Goal: Check status: Check status

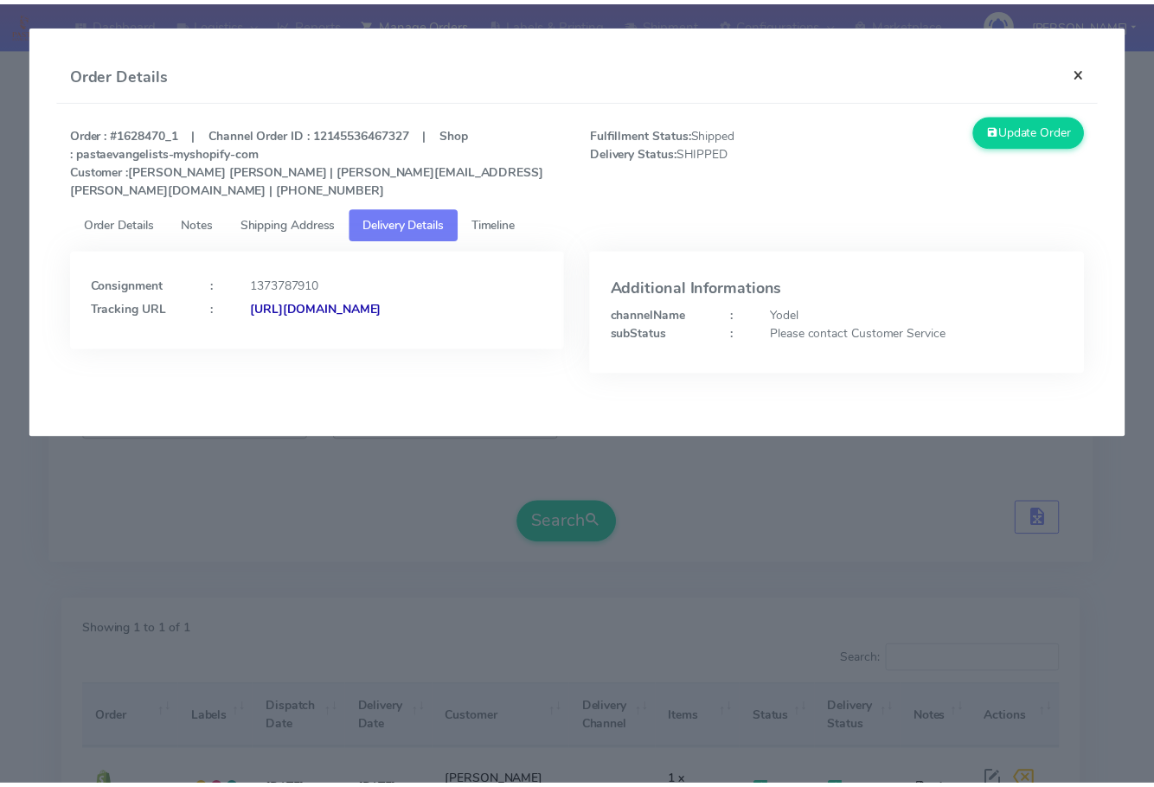
scroll to position [191, 0]
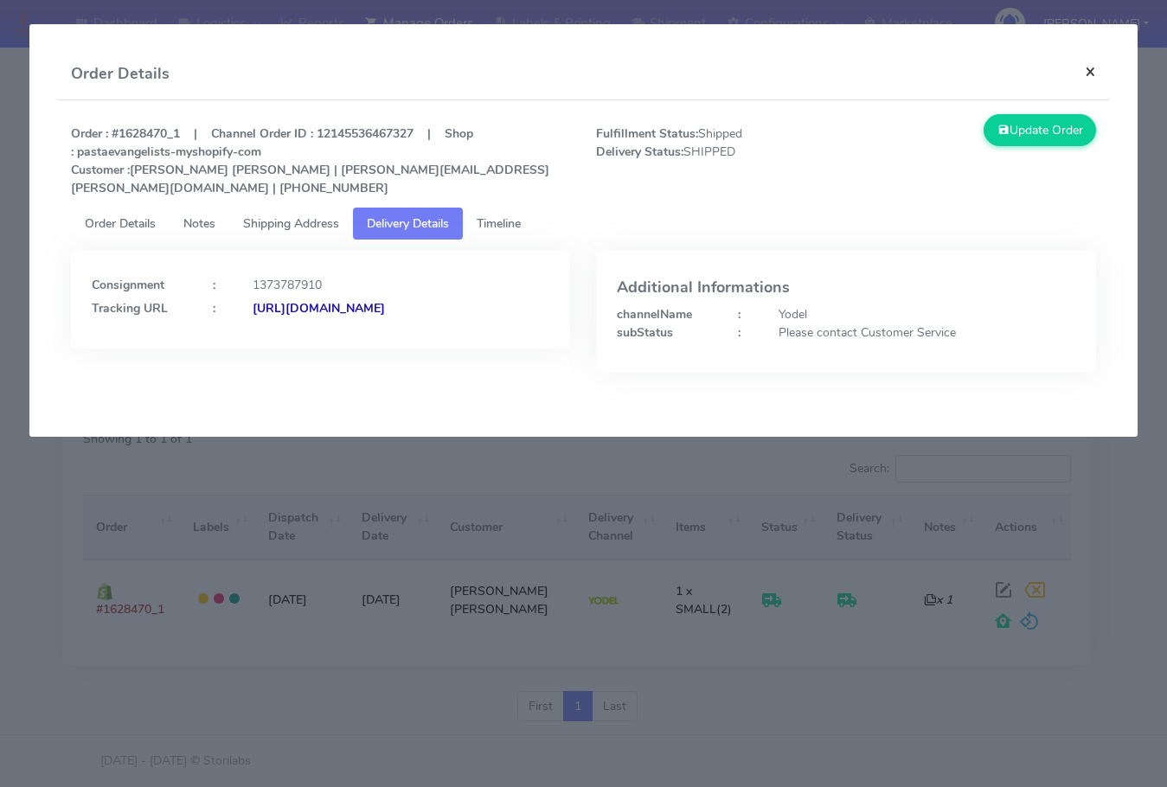
click at [1093, 75] on button "×" at bounding box center [1090, 71] width 39 height 46
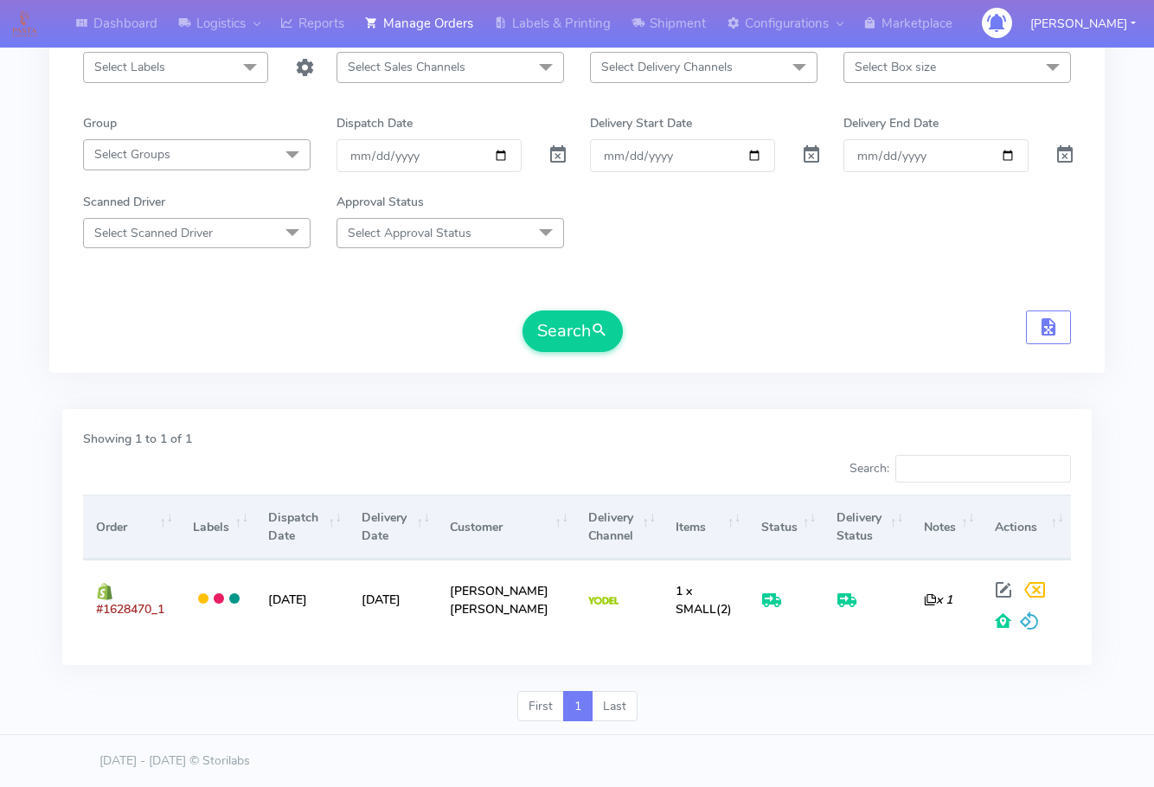
scroll to position [0, 0]
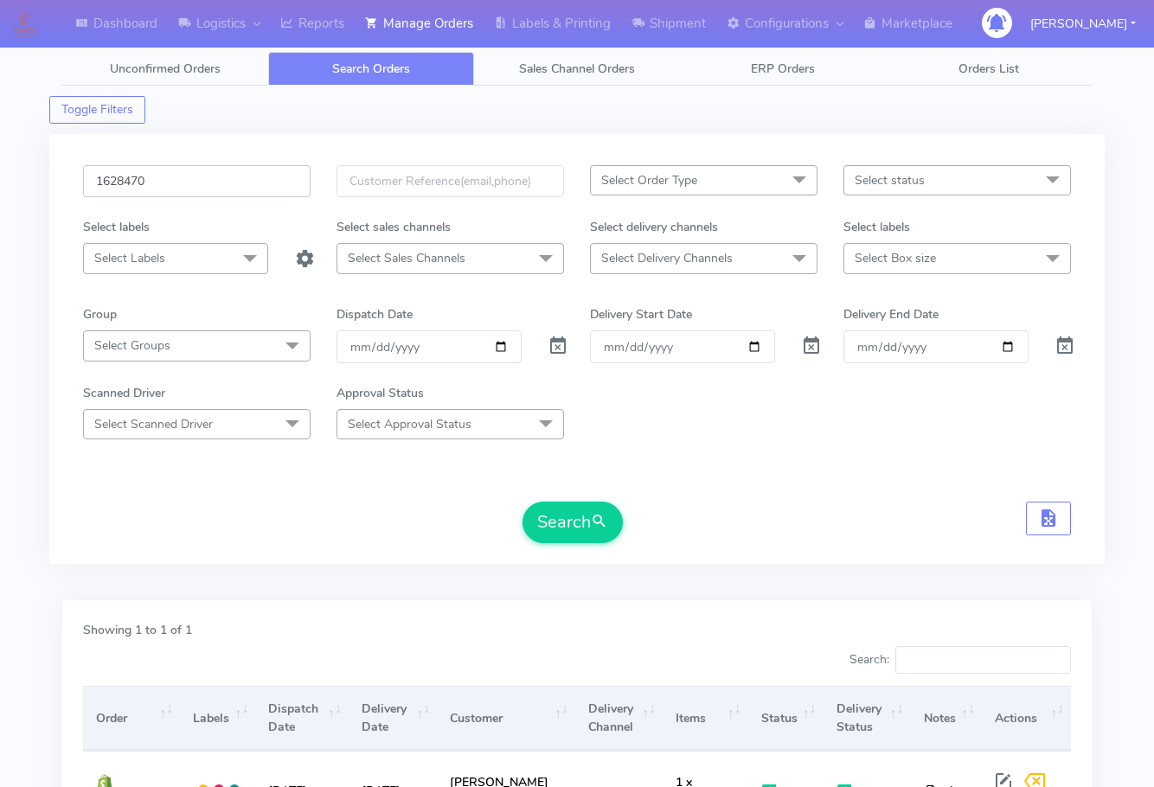
click at [213, 174] on input "1628470" at bounding box center [196, 181] width 227 height 32
paste input "207"
type input "1628207"
click at [586, 511] on button "Search" at bounding box center [572, 523] width 100 height 42
click at [201, 177] on input "1628207" at bounding box center [196, 181] width 227 height 32
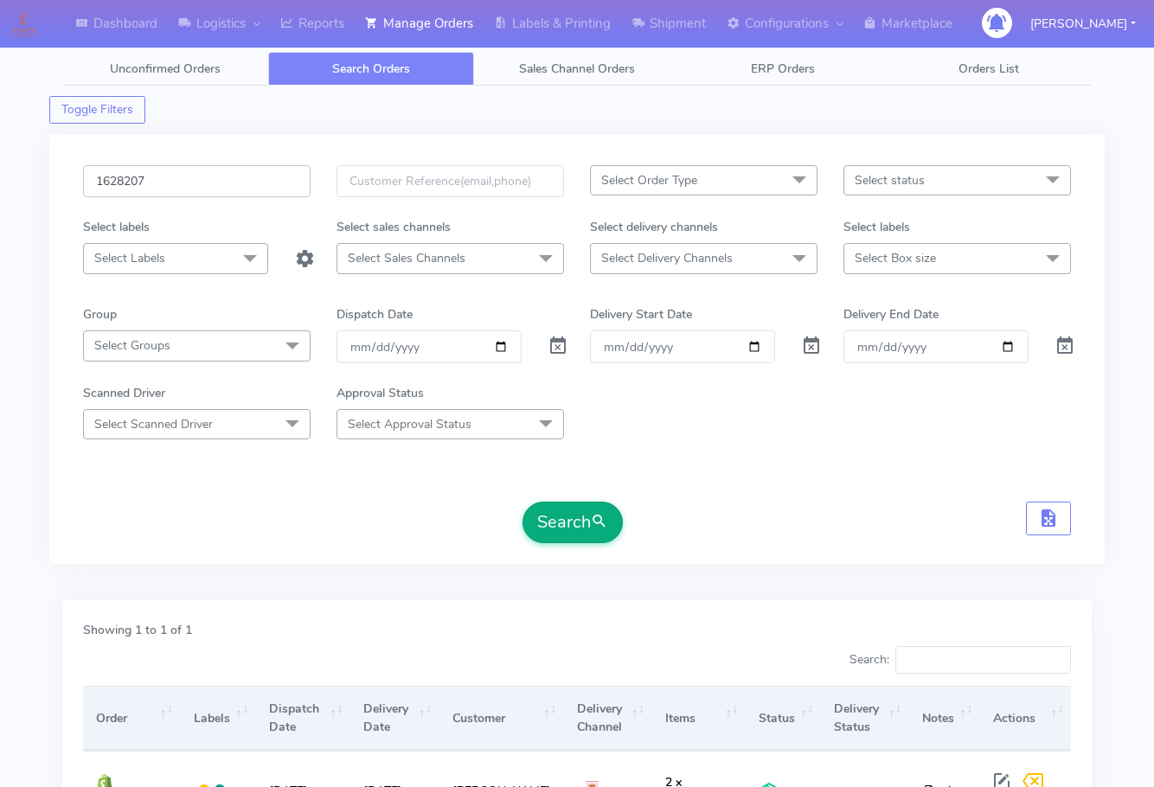
paste input "142"
type input "1628142"
click at [575, 516] on button "Search" at bounding box center [572, 523] width 100 height 42
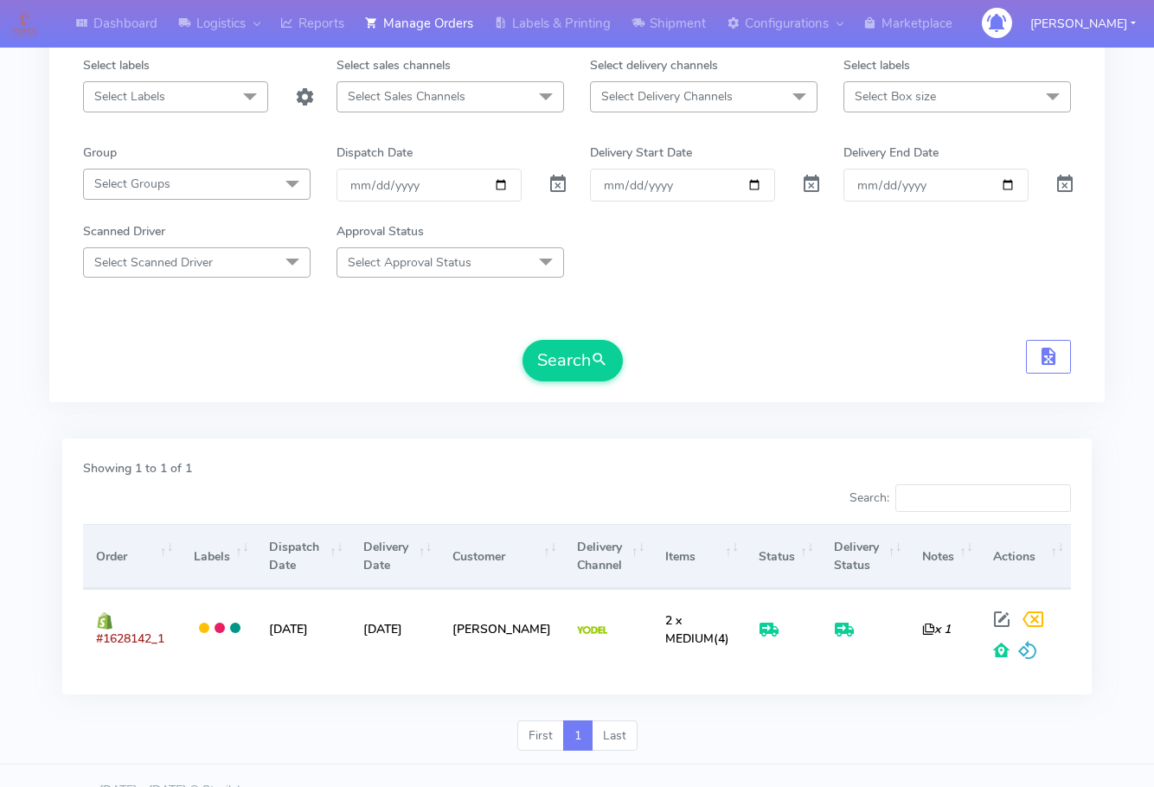
scroll to position [191, 0]
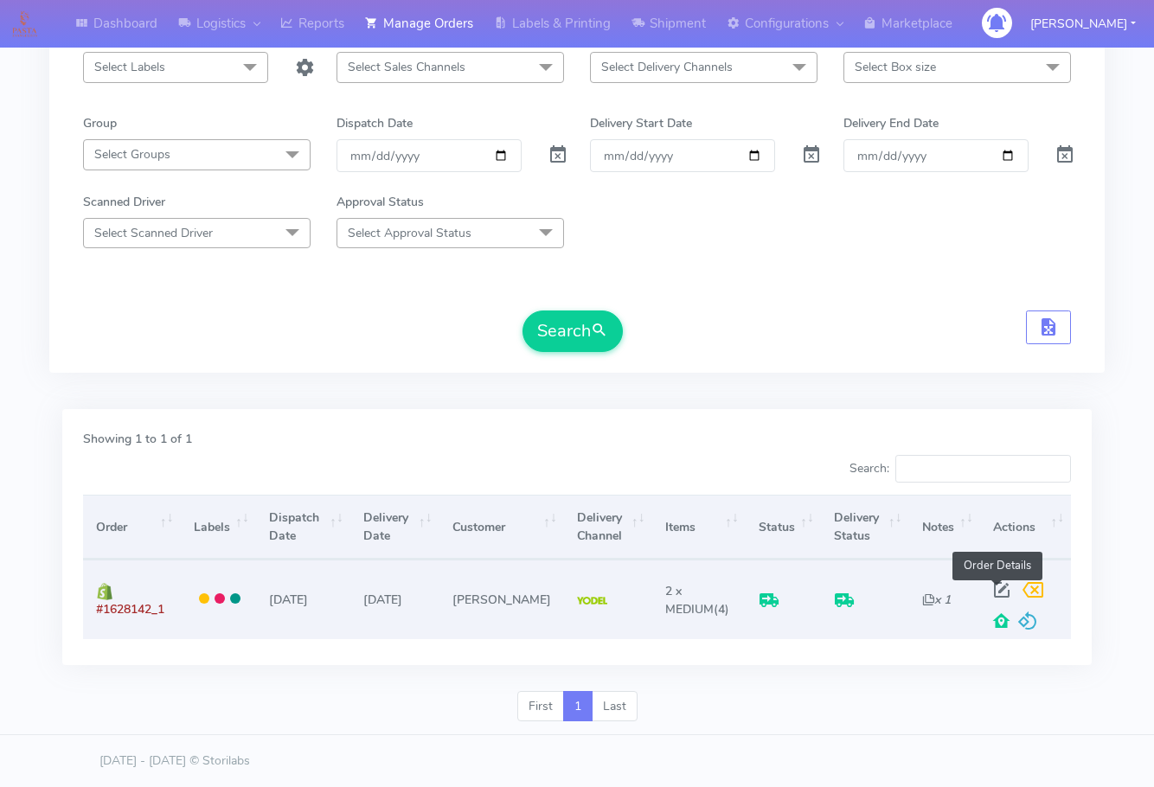
click at [992, 586] on span at bounding box center [1001, 594] width 31 height 16
select select "5"
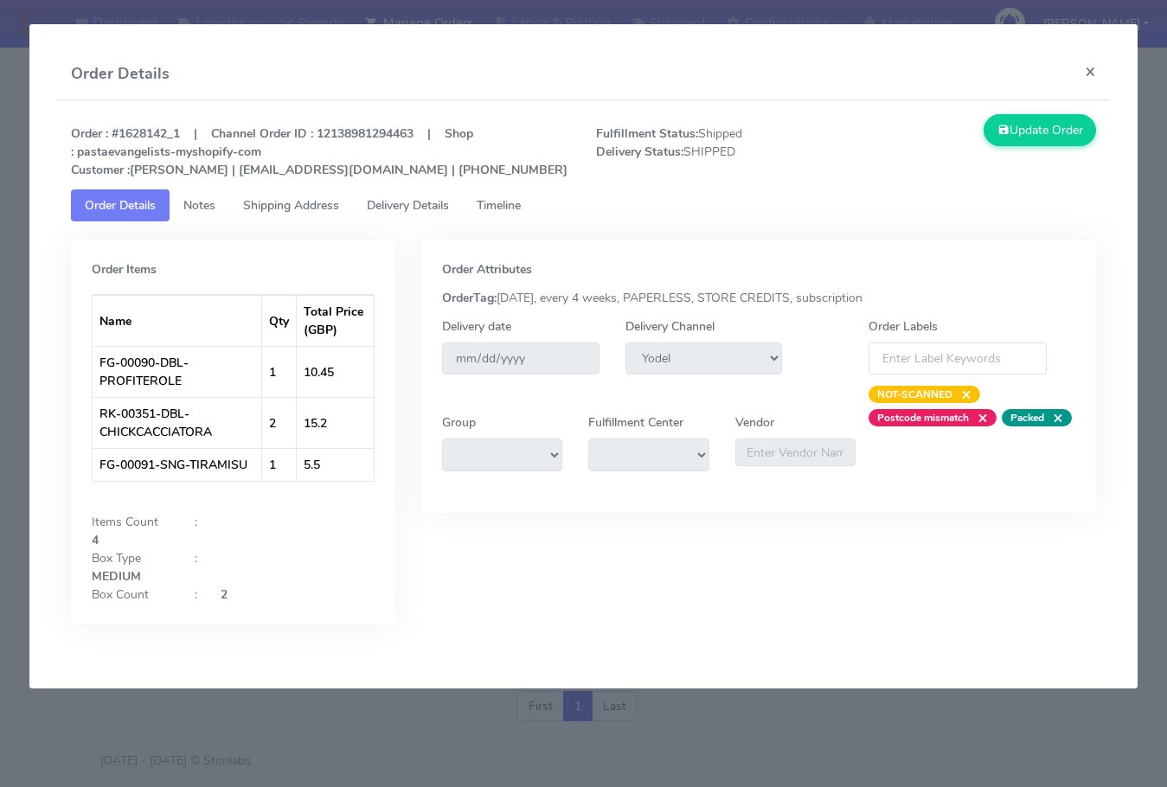
click at [245, 204] on span "Shipping Address" at bounding box center [291, 205] width 96 height 16
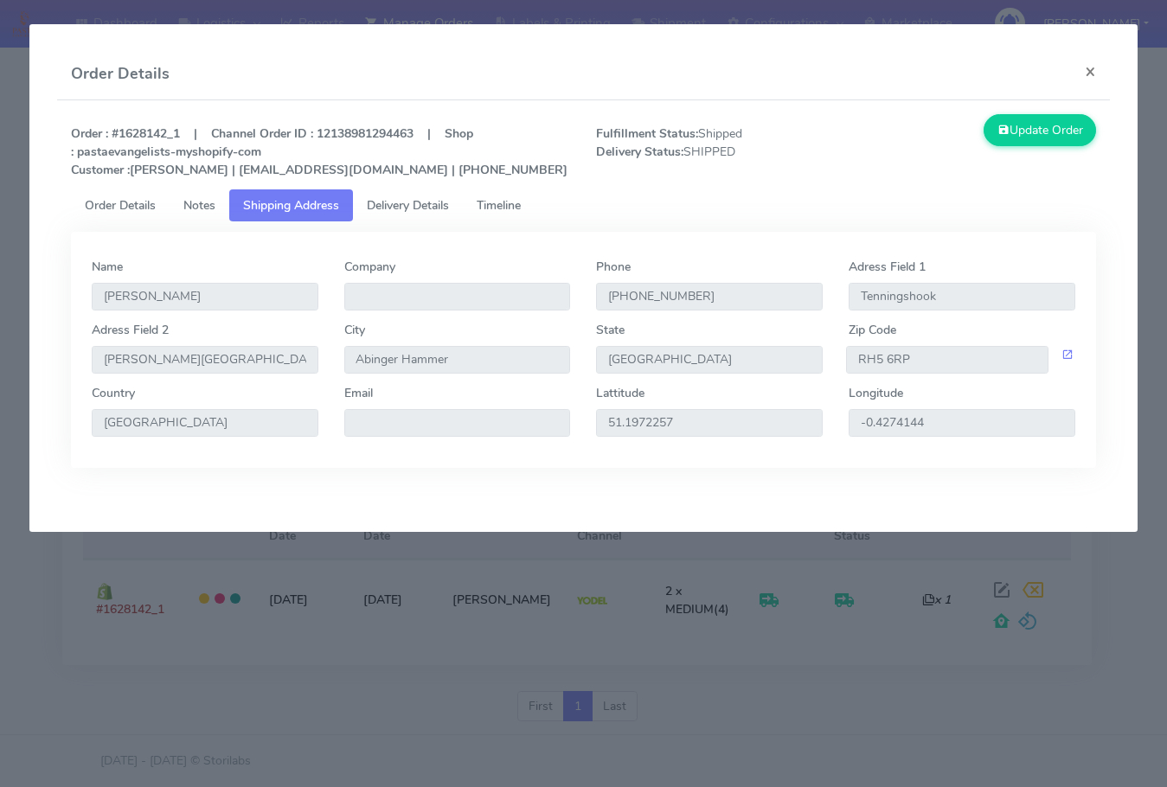
click at [422, 209] on span "Delivery Details" at bounding box center [408, 205] width 82 height 16
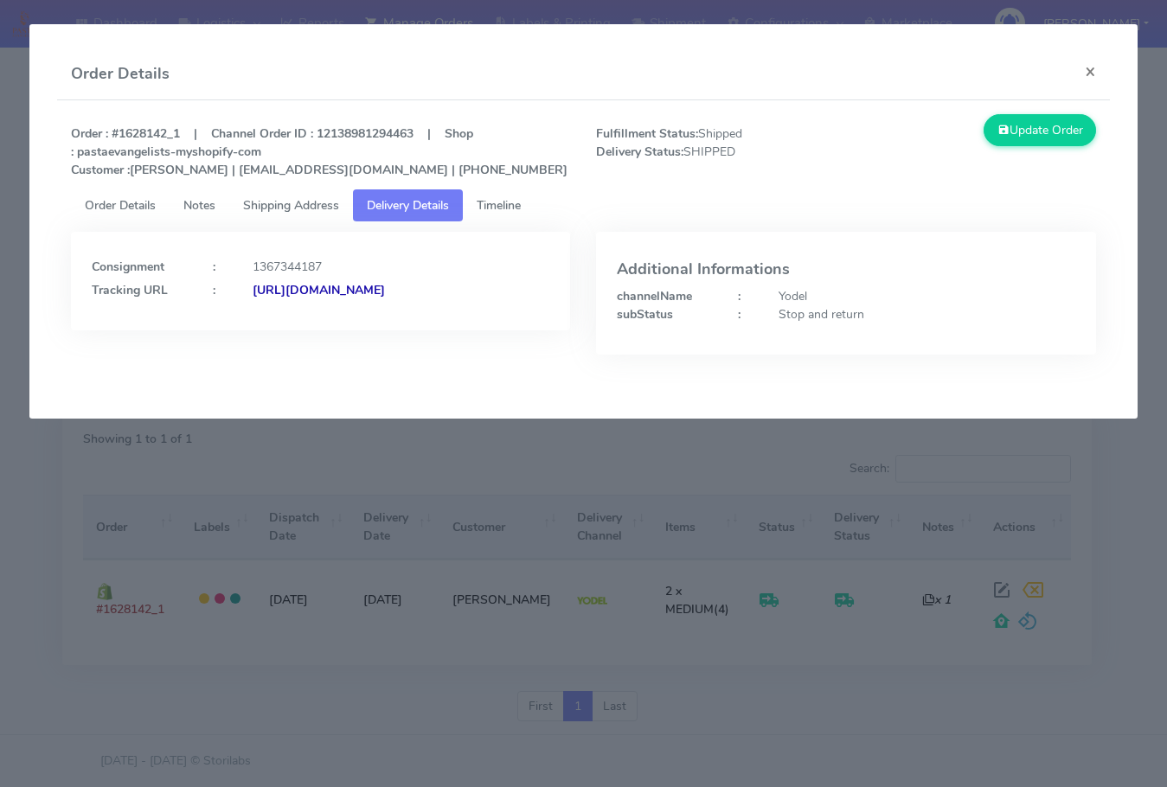
click at [482, 330] on div "Consignment : 1367344187 Tracking URL : [URL][DOMAIN_NAME]" at bounding box center [321, 281] width 500 height 99
drag, startPoint x: 511, startPoint y: 324, endPoint x: 279, endPoint y: 344, distance: 232.7
click at [279, 330] on div "Consignment : 1367344187 Tracking URL : [URL][DOMAIN_NAME]" at bounding box center [321, 281] width 500 height 99
copy strong "JJD0002249960904159"
click at [1092, 80] on button "×" at bounding box center [1090, 71] width 39 height 46
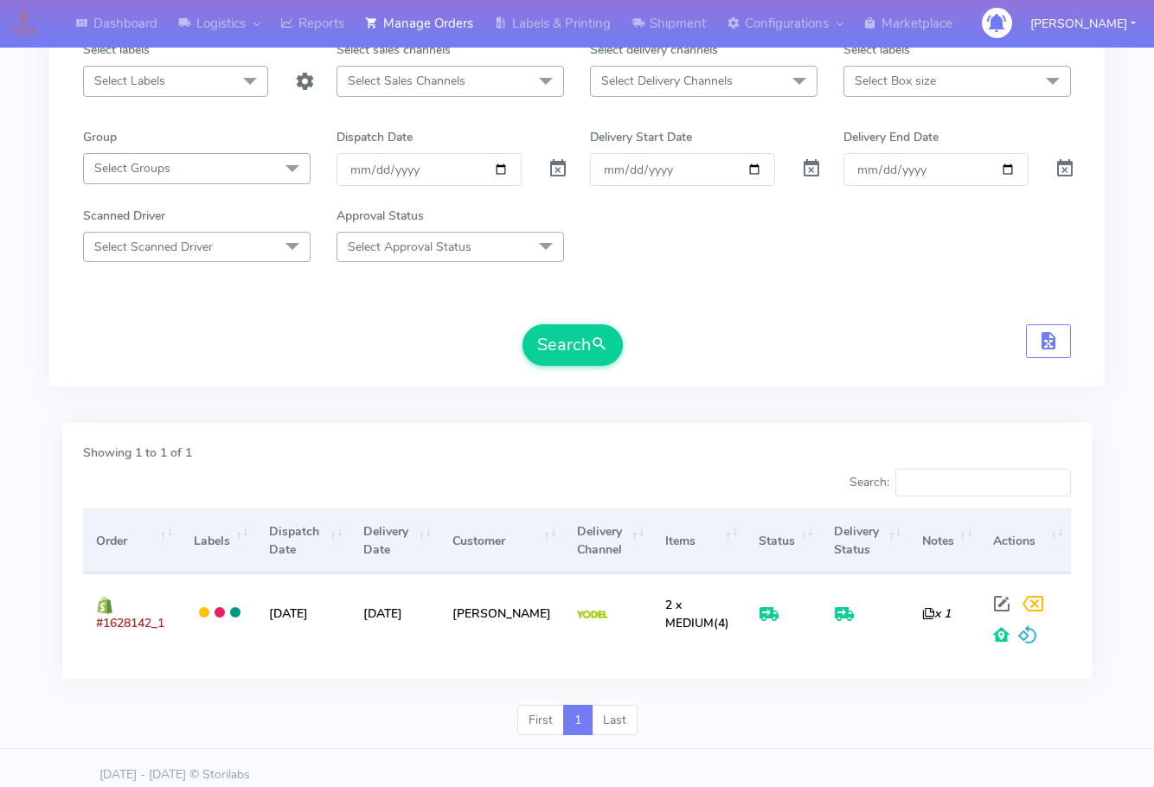
scroll to position [0, 0]
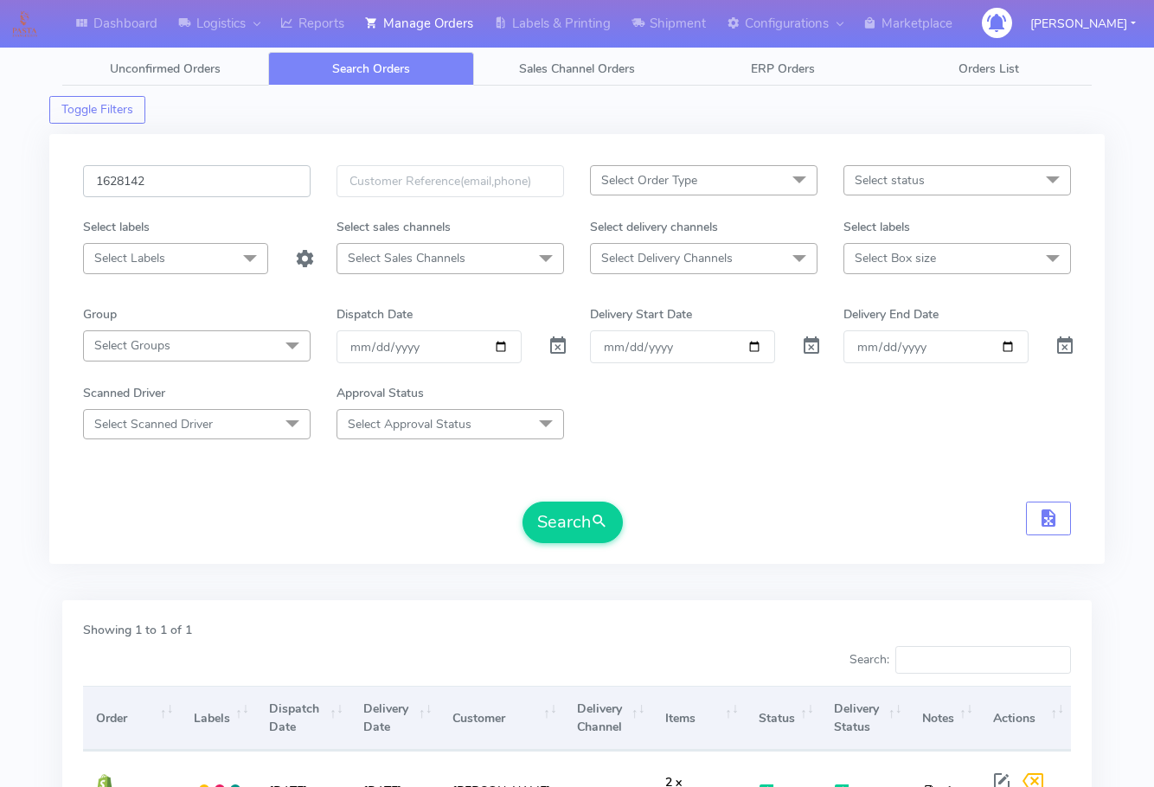
click at [210, 183] on input "1628142" at bounding box center [196, 181] width 227 height 32
paste input "JJD0002249960904159"
click at [539, 525] on button "Search" at bounding box center [572, 523] width 100 height 42
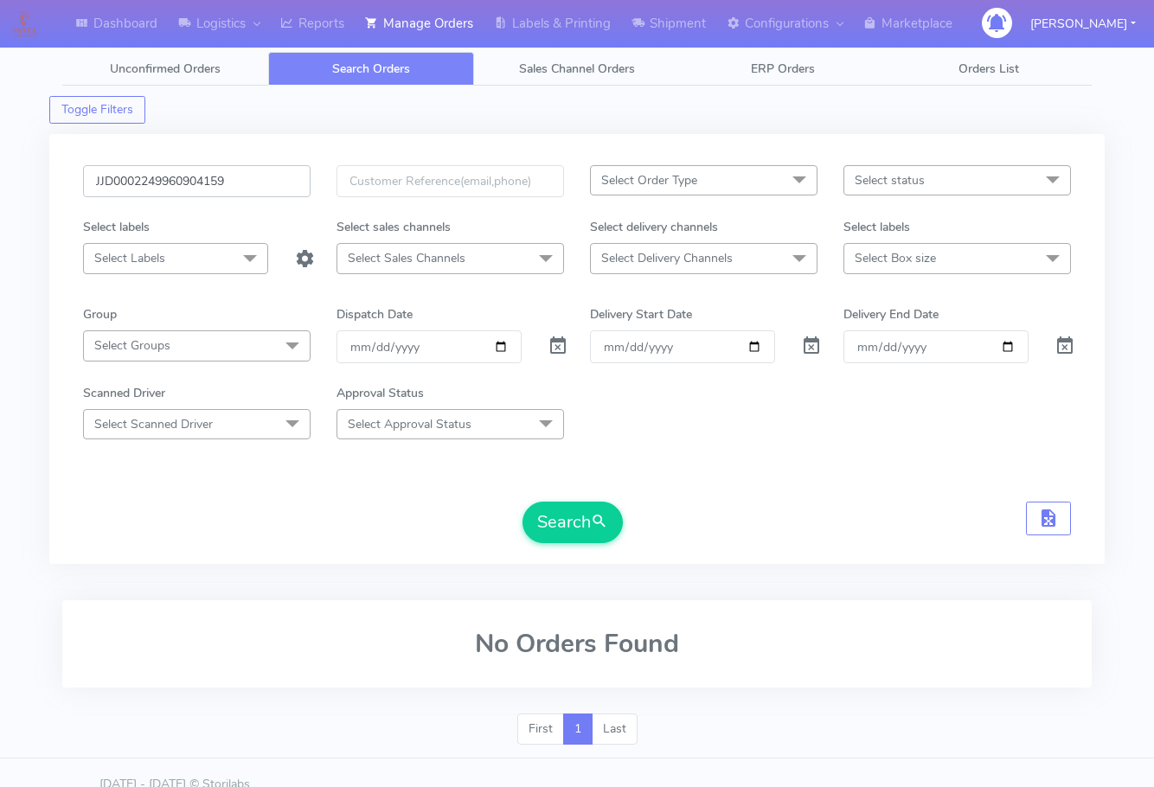
click at [245, 185] on input "JJD0002249960904159" at bounding box center [196, 181] width 227 height 32
click at [240, 177] on input "JJD0002249960904159" at bounding box center [196, 181] width 227 height 32
paste input "1628310"
click at [561, 531] on button "Search" at bounding box center [572, 523] width 100 height 42
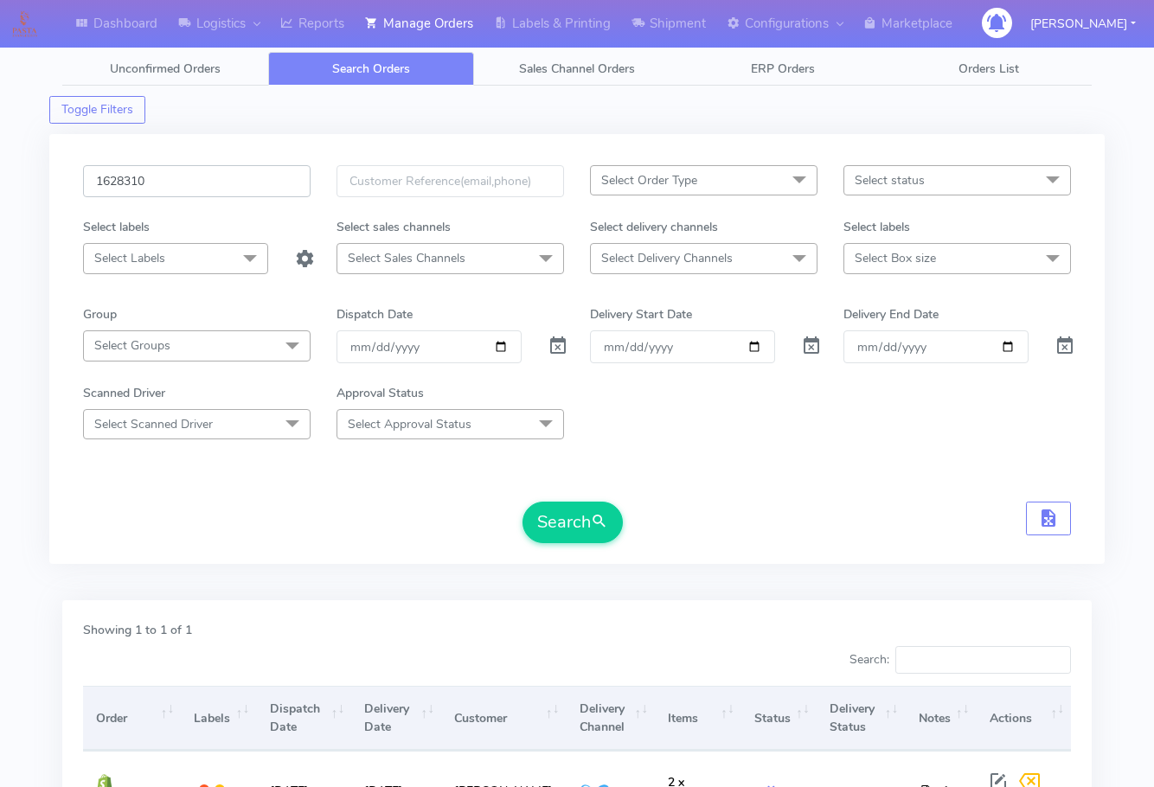
click at [202, 179] on input "1628310" at bounding box center [196, 181] width 227 height 32
paste input "5103"
type input "1625103"
click at [577, 509] on button "Search" at bounding box center [572, 523] width 100 height 42
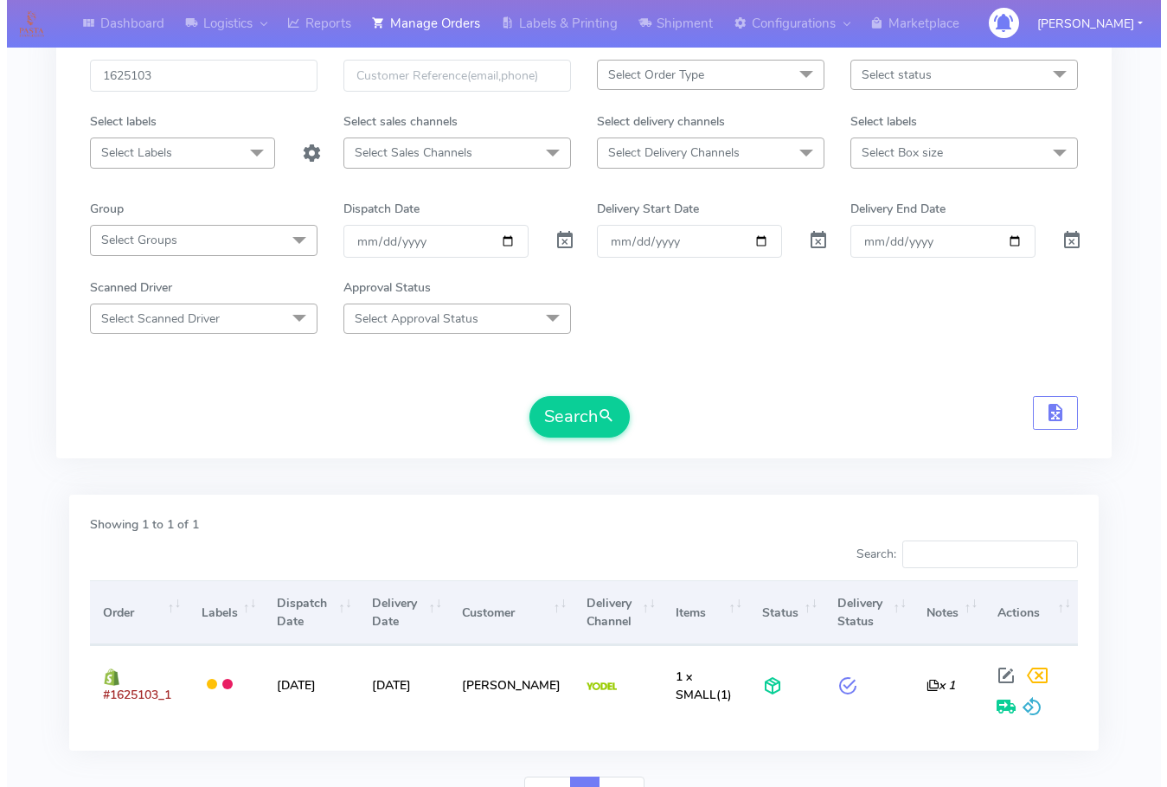
scroll to position [191, 0]
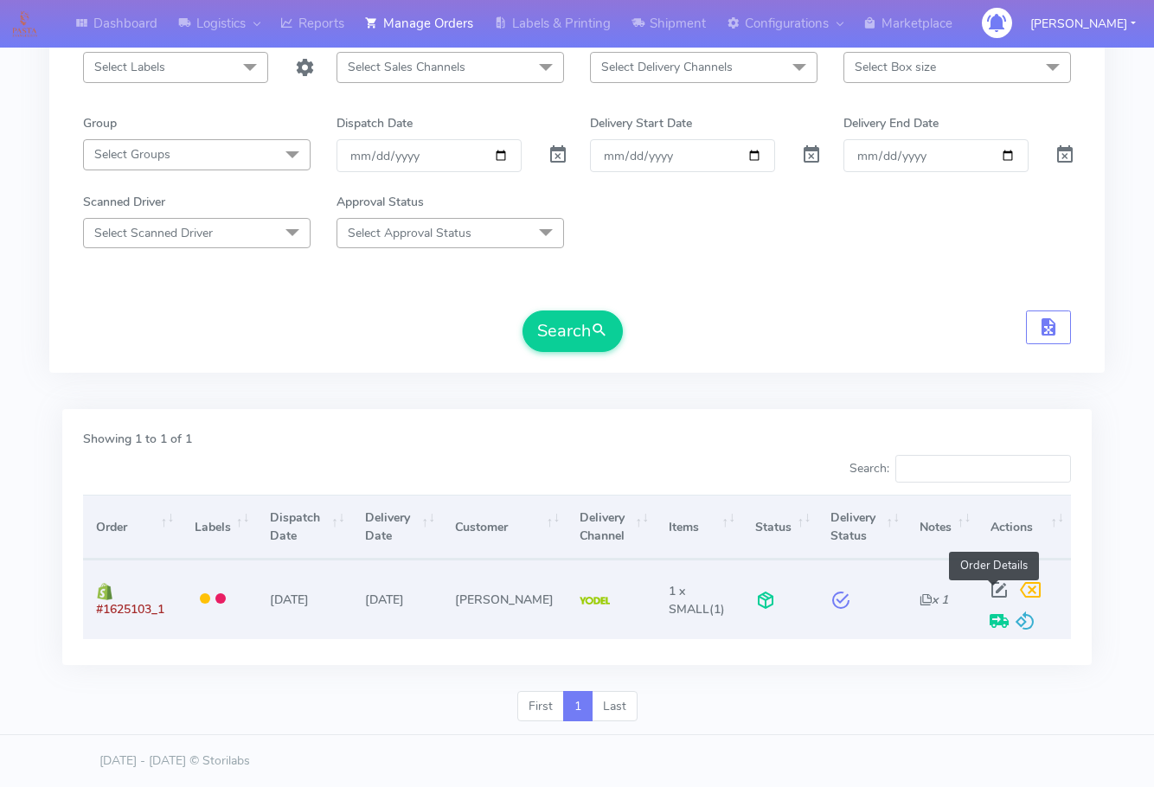
click at [993, 586] on span at bounding box center [999, 594] width 31 height 16
select select "5"
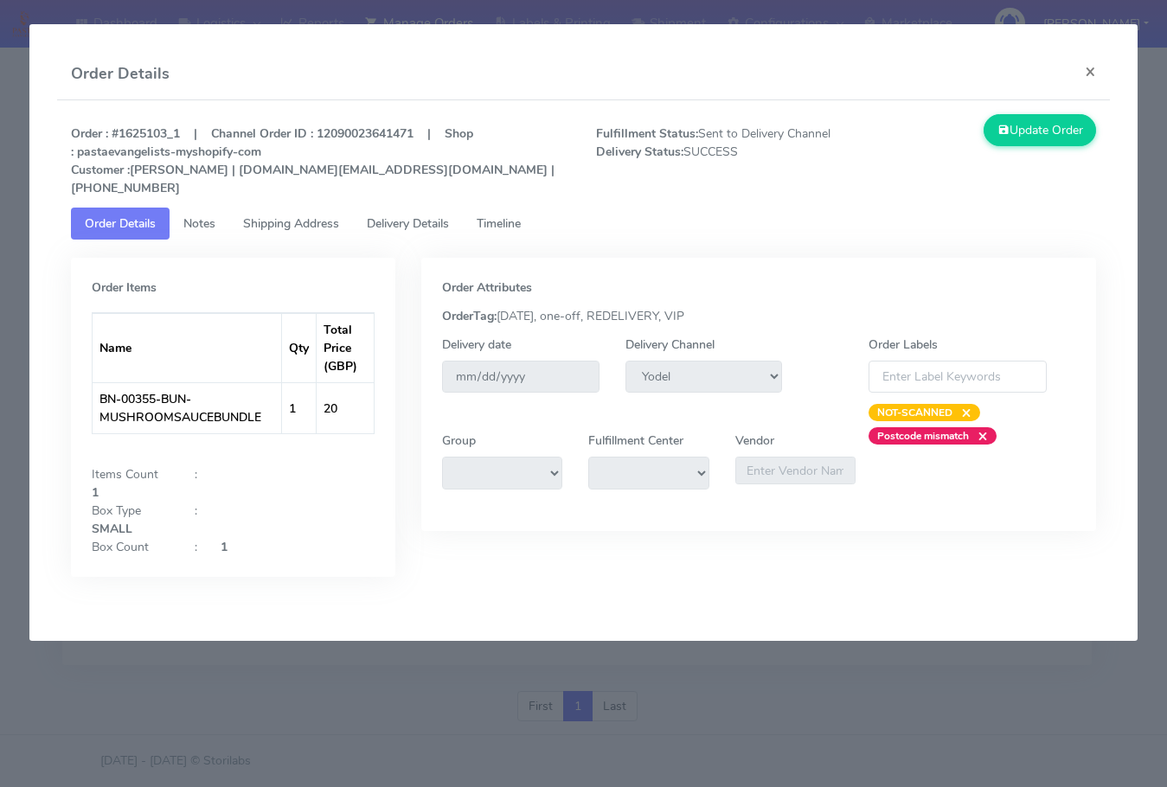
click at [285, 215] on span "Shipping Address" at bounding box center [291, 223] width 96 height 16
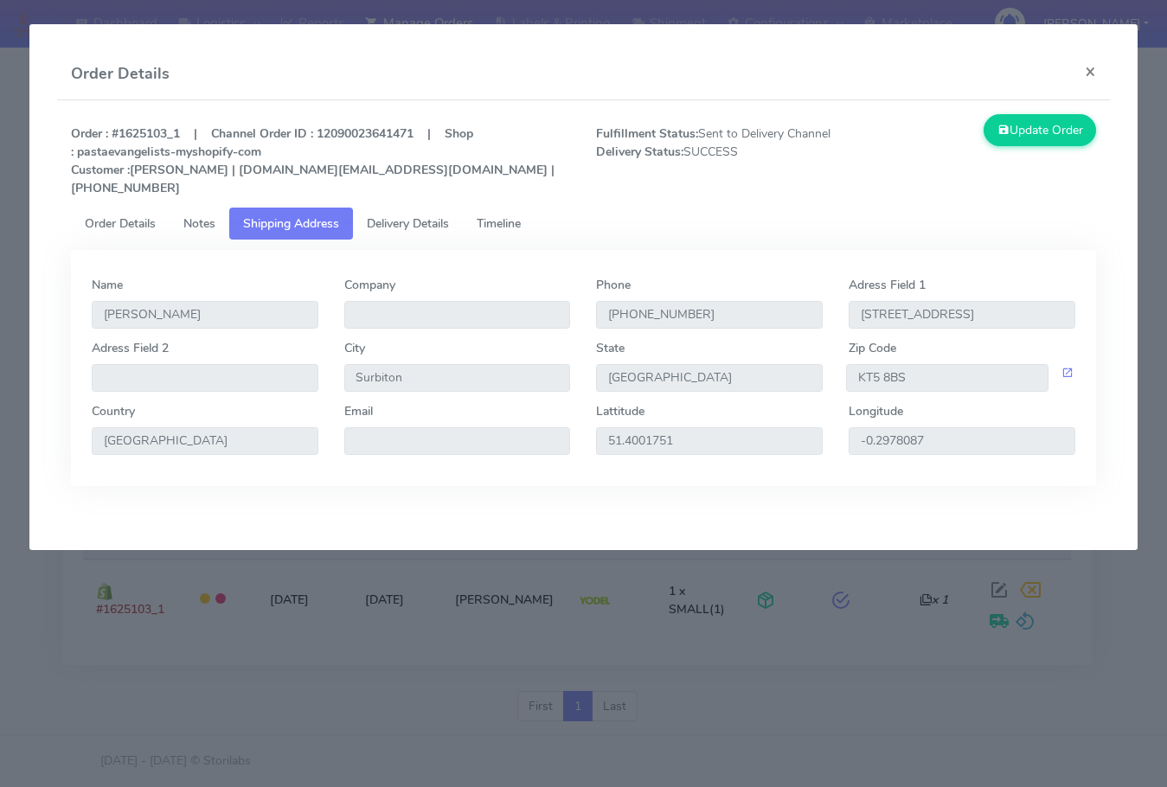
click at [385, 215] on span "Delivery Details" at bounding box center [408, 223] width 82 height 16
